Goal: Check status: Check status

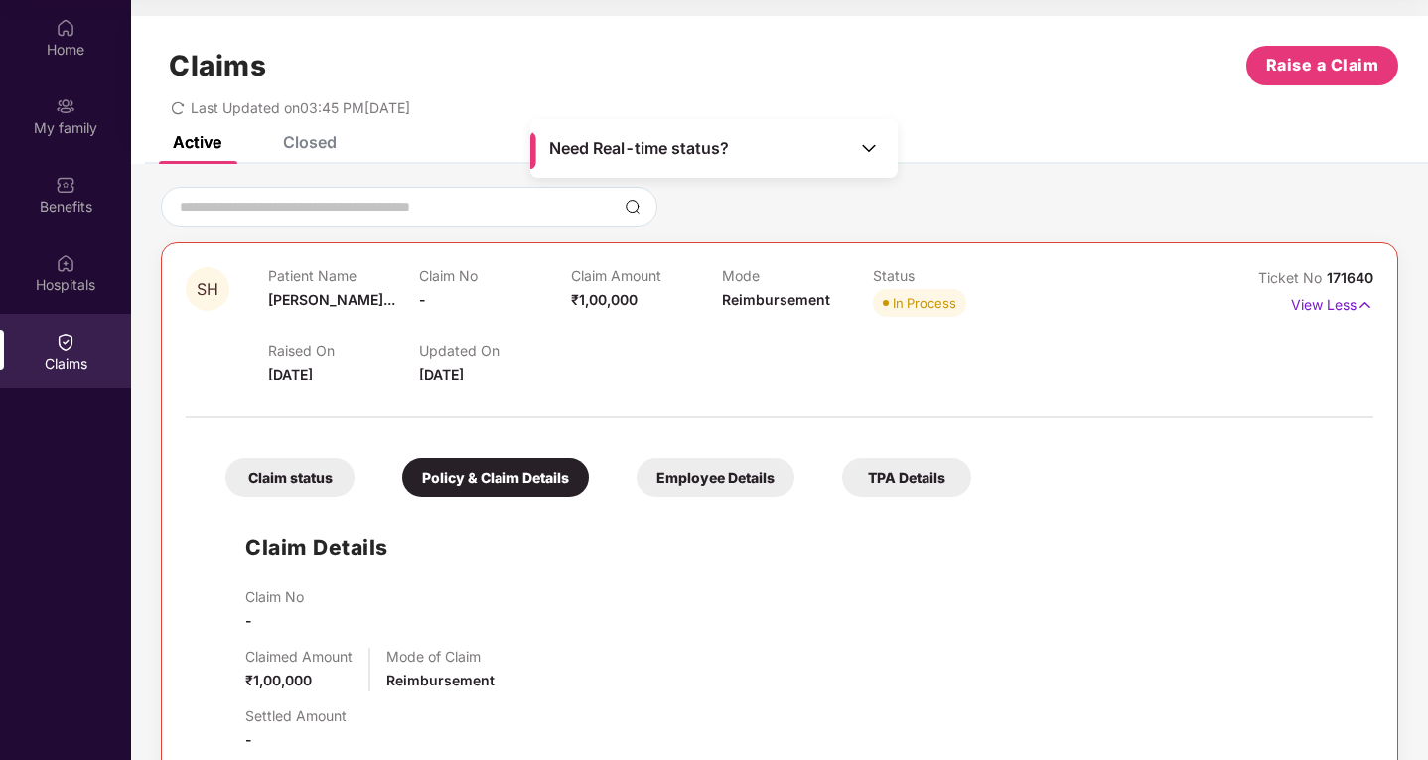
scroll to position [364, 0]
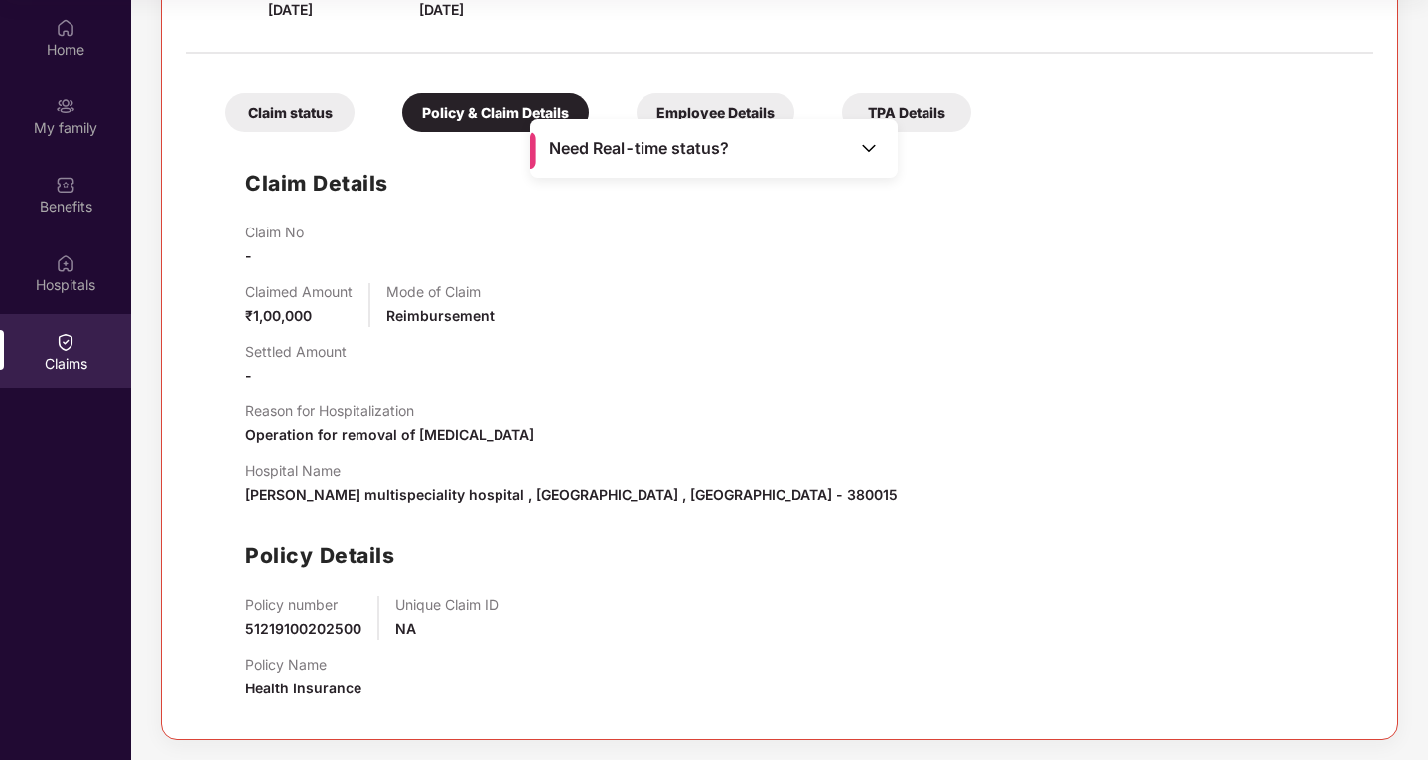
click at [866, 149] on img at bounding box center [869, 148] width 20 height 20
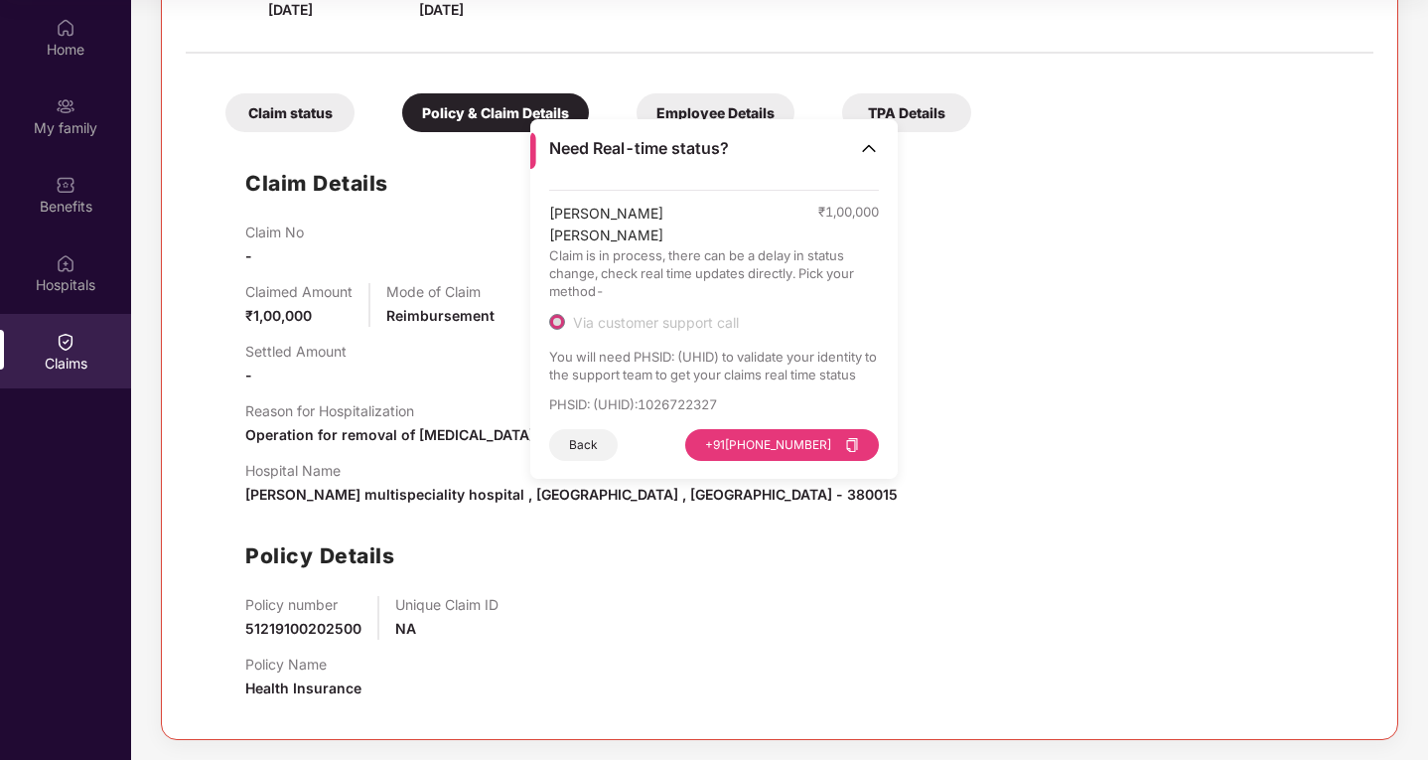
click at [871, 149] on img at bounding box center [869, 148] width 20 height 20
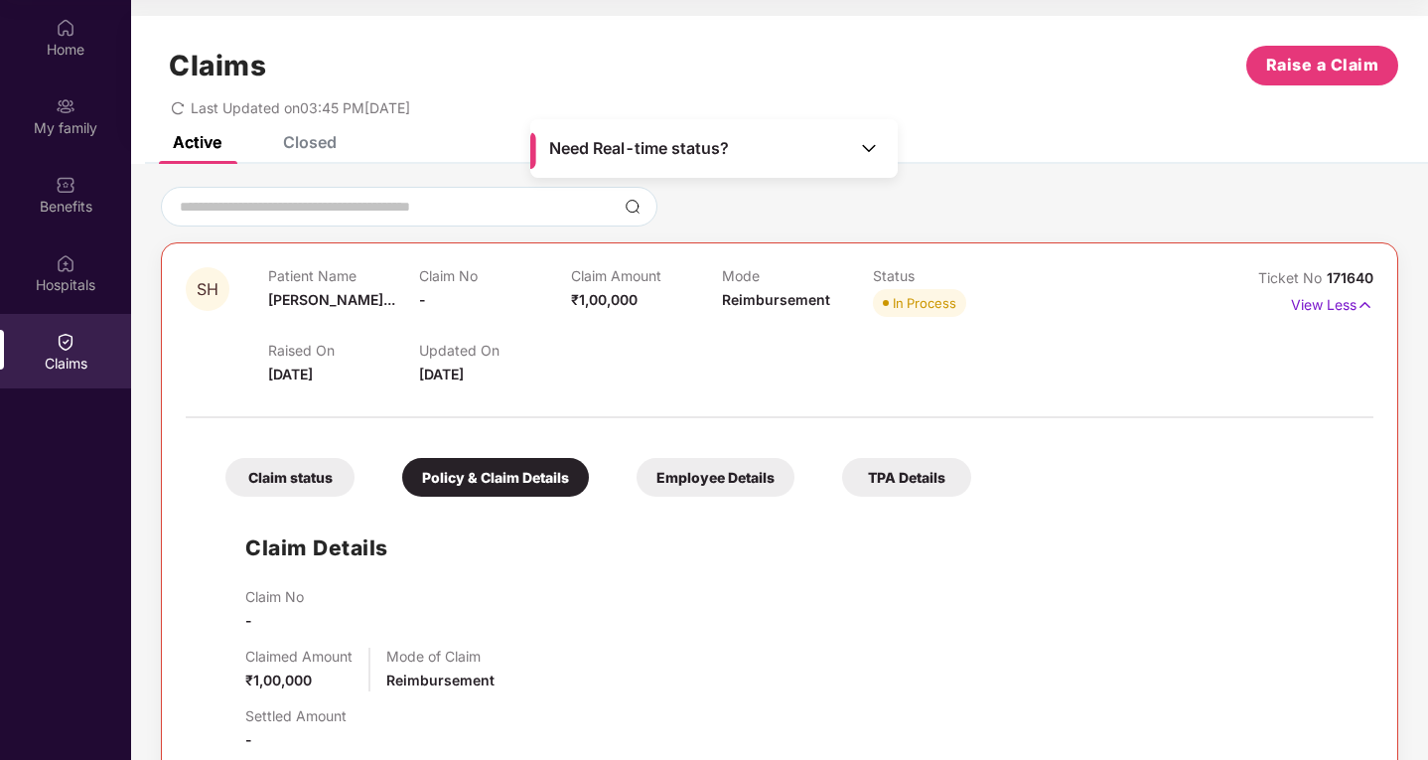
scroll to position [0, 0]
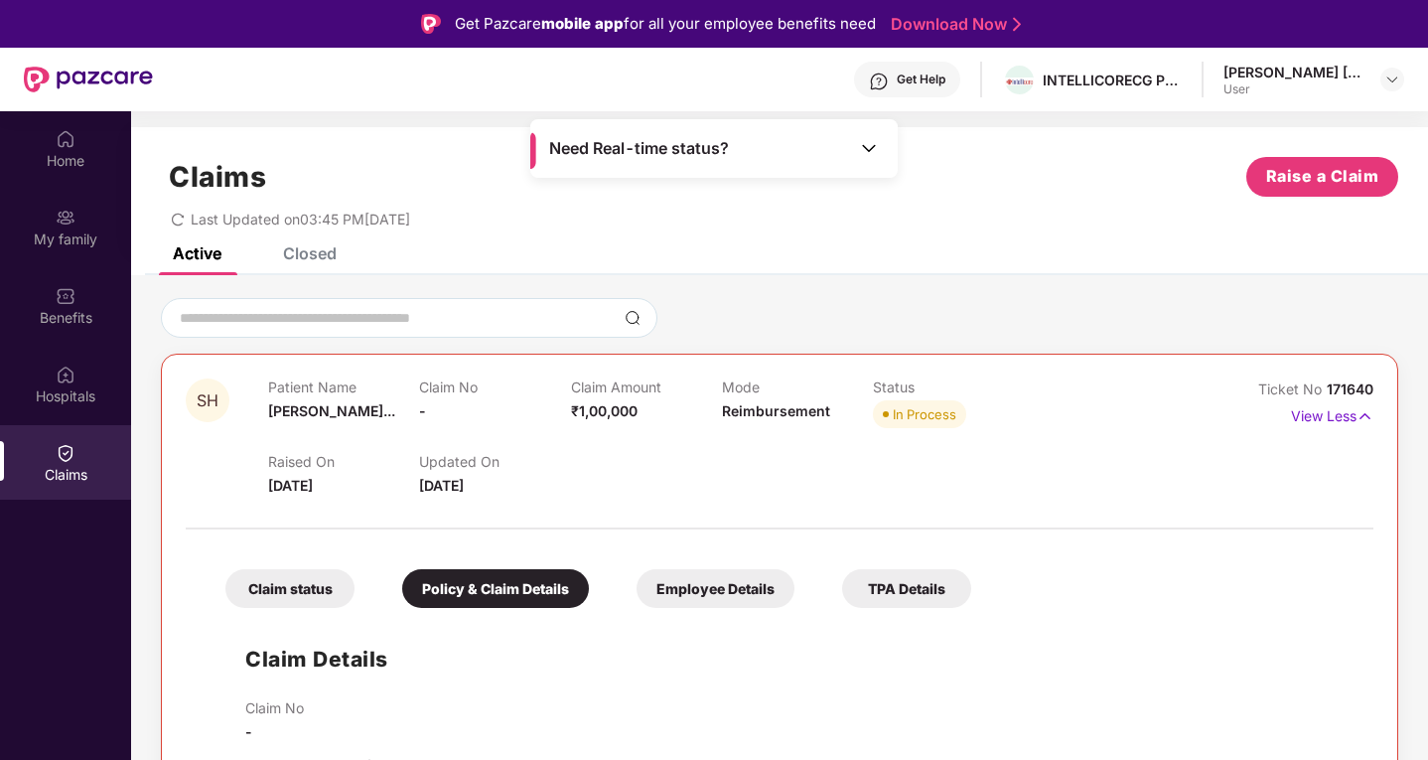
click at [934, 151] on div "Claims Raise a Claim Last Updated on 03:45 PM[DATE]" at bounding box center [779, 187] width 1297 height 120
click at [959, 324] on div at bounding box center [779, 318] width 1237 height 40
click at [1032, 440] on div "Raised On [DATE] Updated On [DATE]" at bounding box center [722, 465] width 908 height 64
click at [1007, 298] on div at bounding box center [779, 318] width 1237 height 40
click at [1027, 325] on div at bounding box center [779, 318] width 1237 height 40
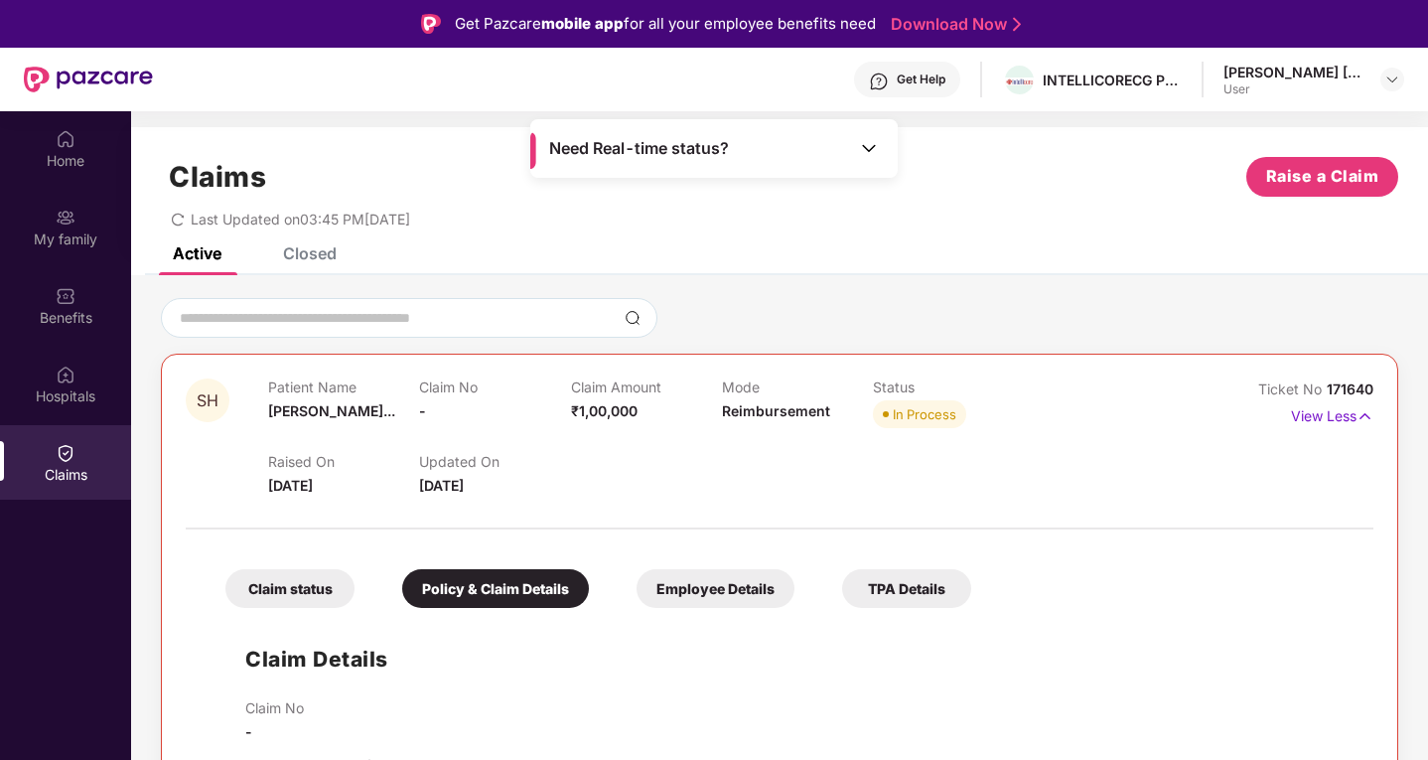
click at [1027, 326] on div at bounding box center [779, 318] width 1237 height 40
click at [1049, 420] on div "Patient Name [PERSON_NAME]... Claim No - Claim Amount ₹1,00,000 Mode Reimbursem…" at bounding box center [722, 405] width 908 height 55
click at [1020, 321] on div at bounding box center [779, 318] width 1237 height 40
click at [1026, 300] on div at bounding box center [779, 318] width 1237 height 40
click at [1339, 419] on p "View Less" at bounding box center [1332, 413] width 82 height 27
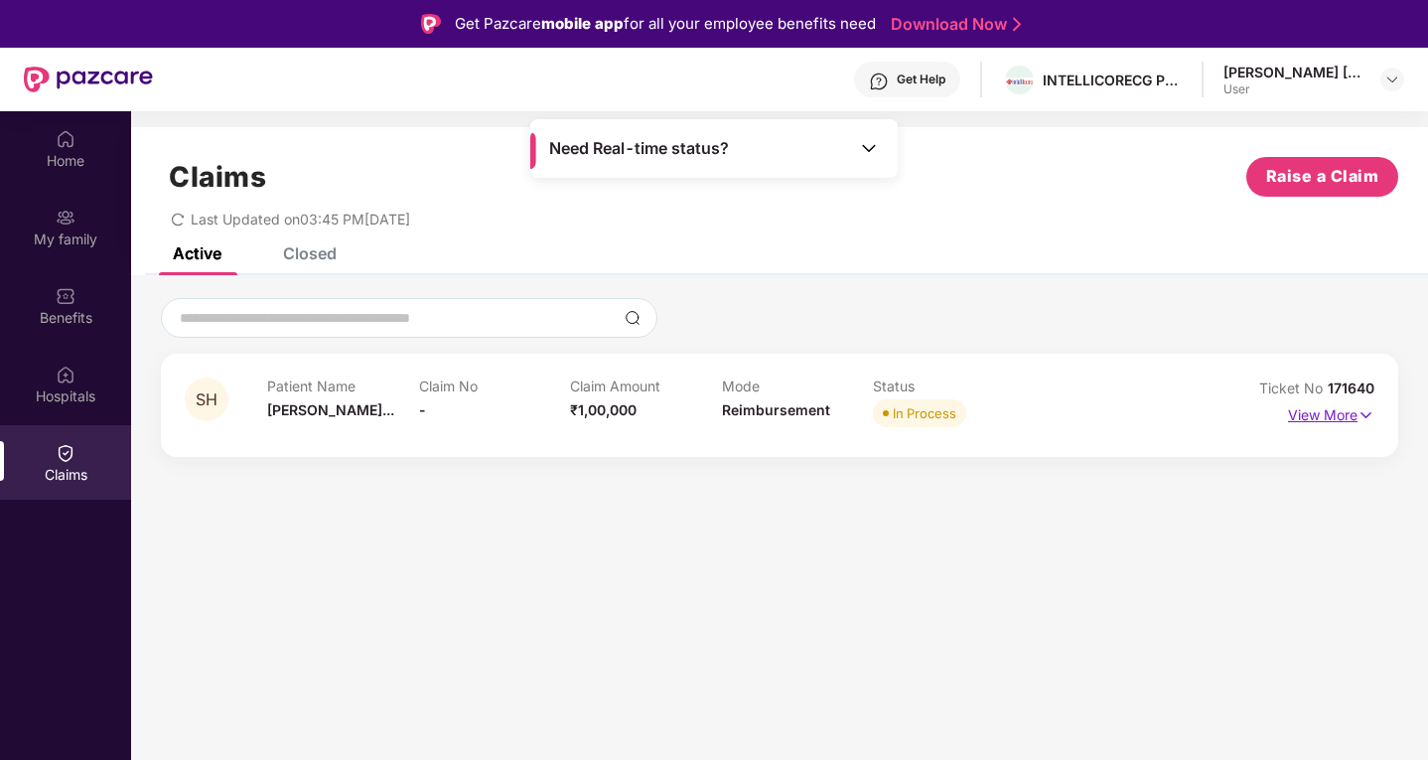
click at [1337, 417] on p "View More" at bounding box center [1331, 412] width 86 height 27
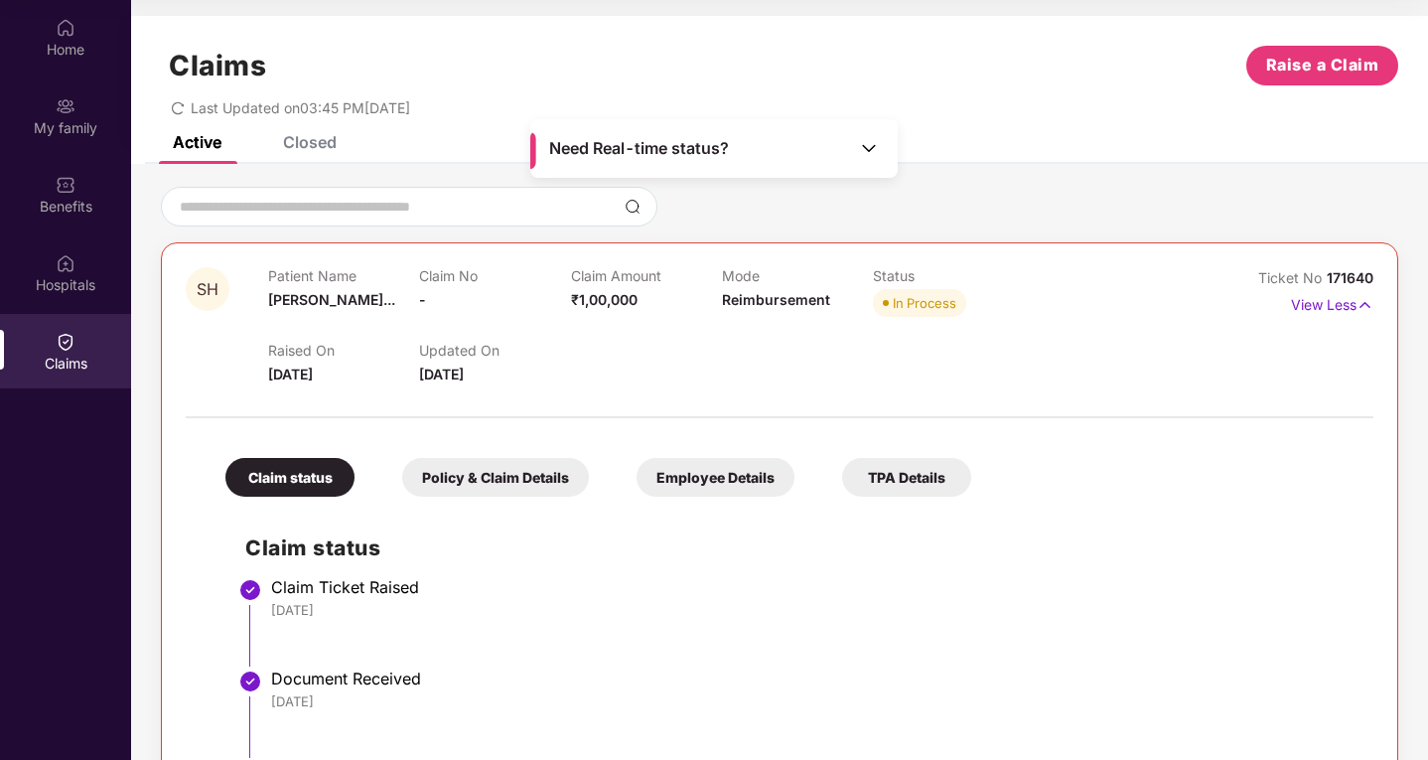
scroll to position [264, 0]
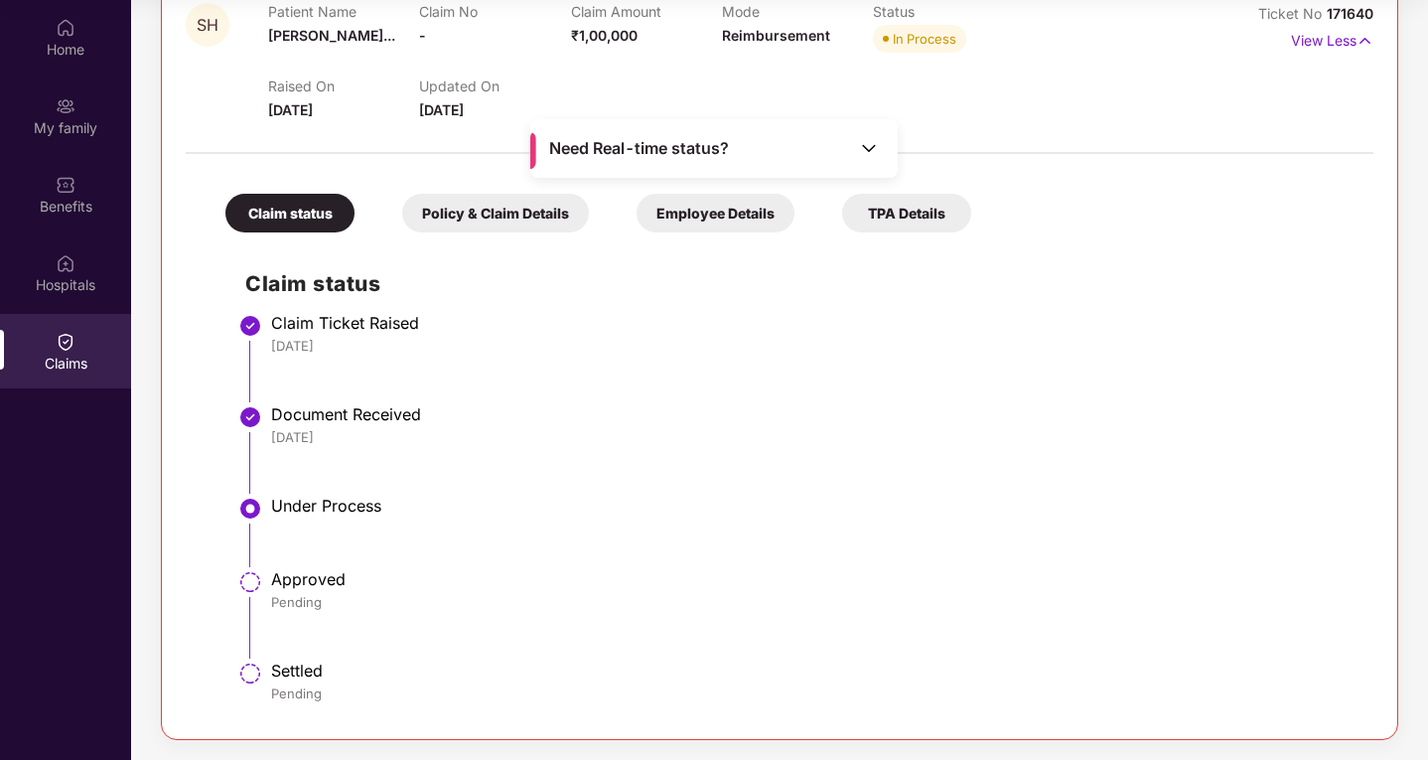
click at [856, 148] on div "Need Real-time status?" at bounding box center [713, 148] width 367 height 59
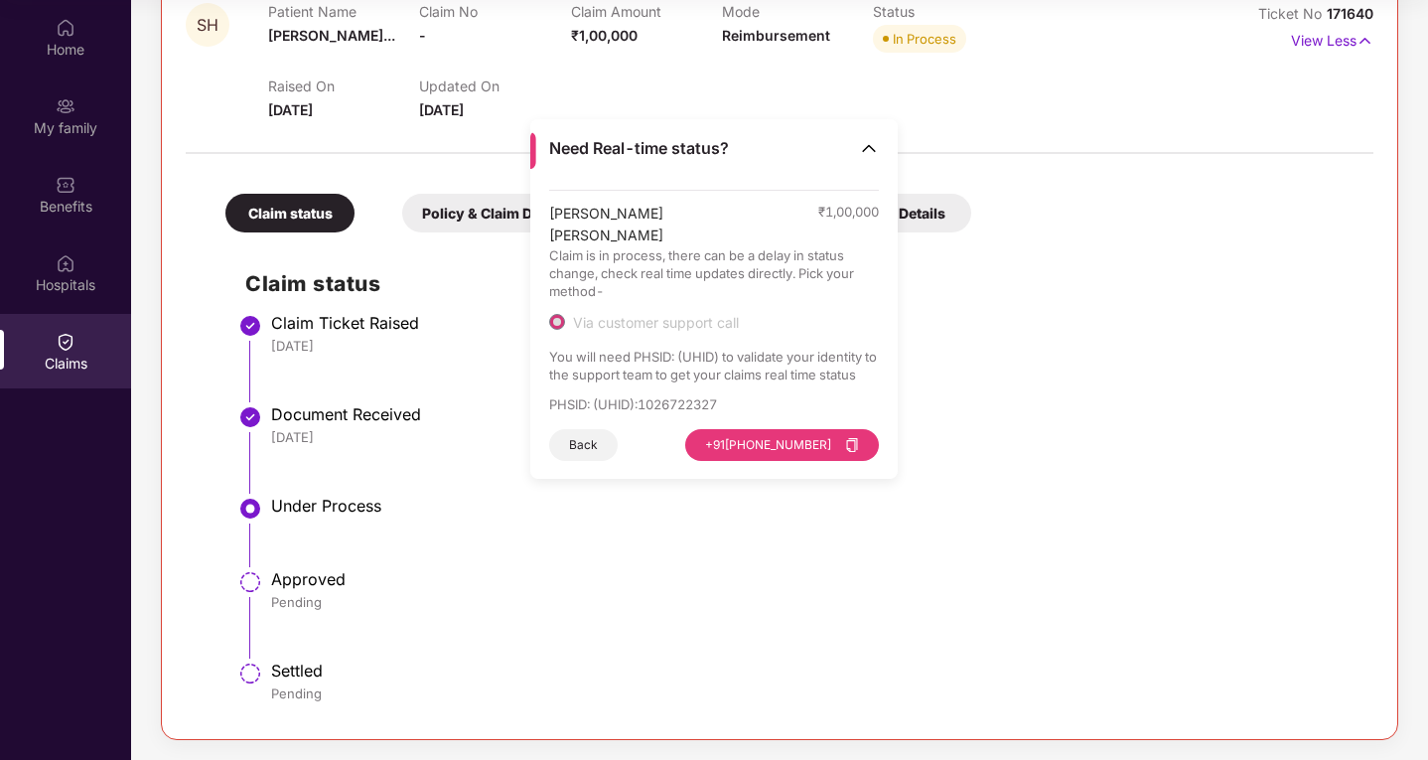
click at [877, 148] on img at bounding box center [869, 148] width 20 height 20
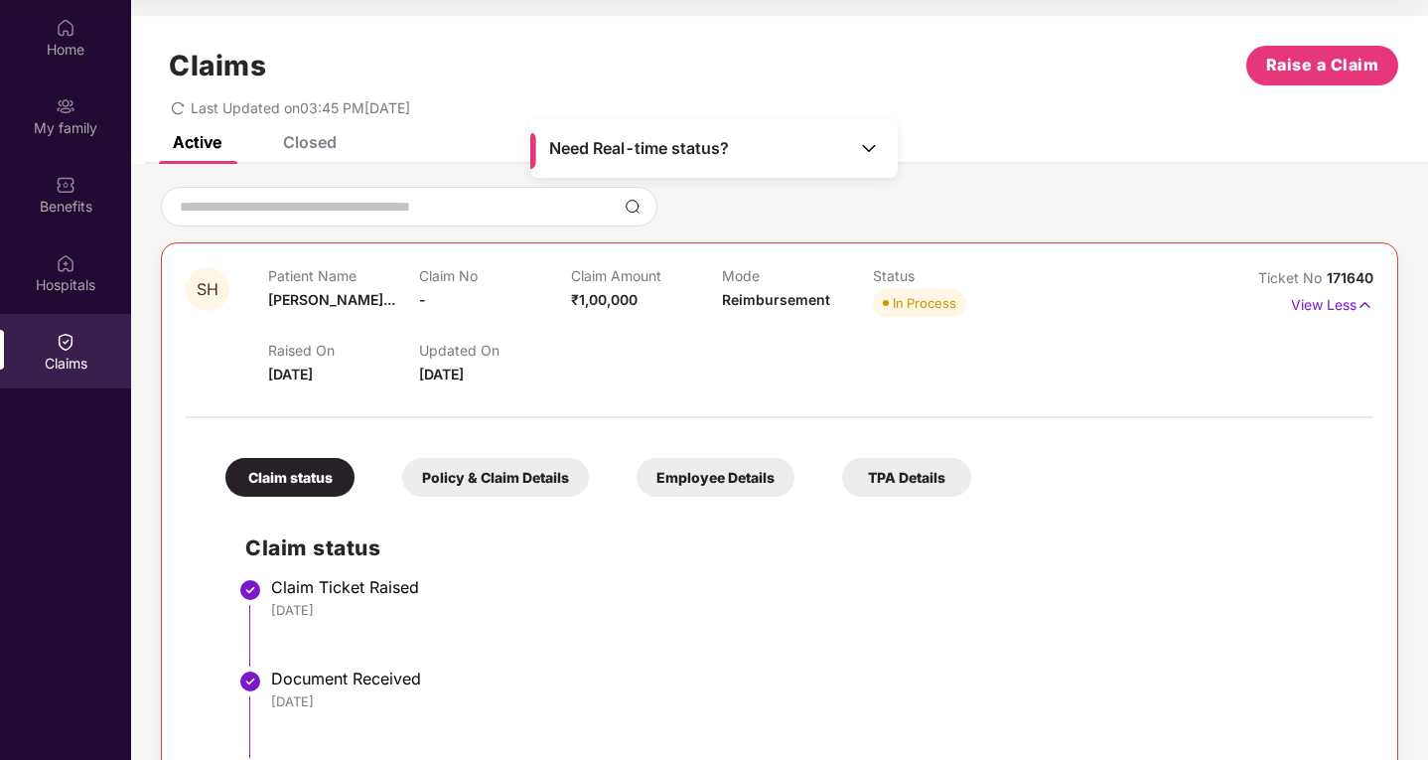
scroll to position [0, 0]
